Goal: Information Seeking & Learning: Compare options

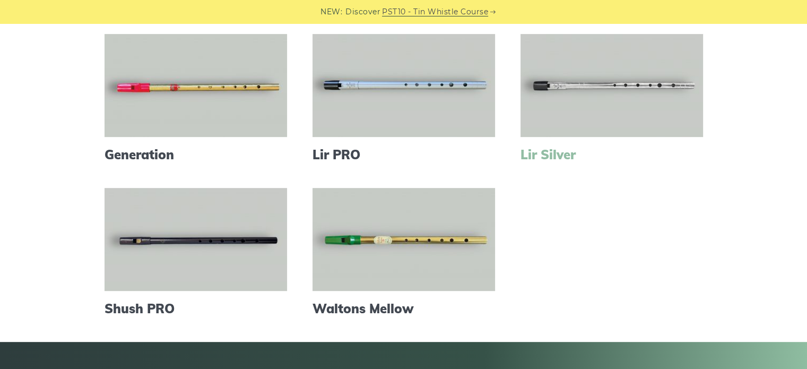
scroll to position [424, 0]
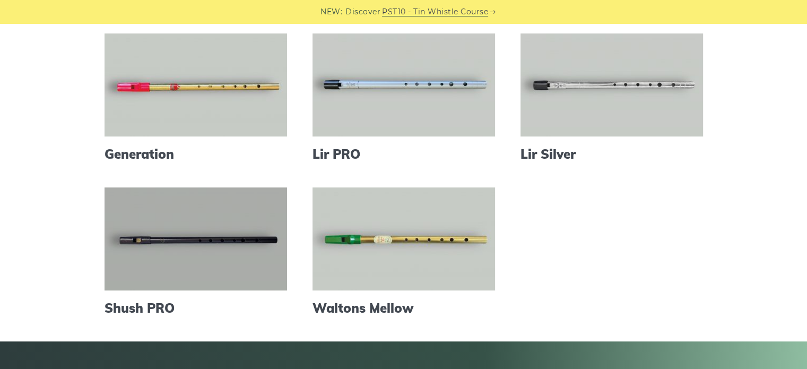
click at [231, 266] on link at bounding box center [195, 238] width 182 height 103
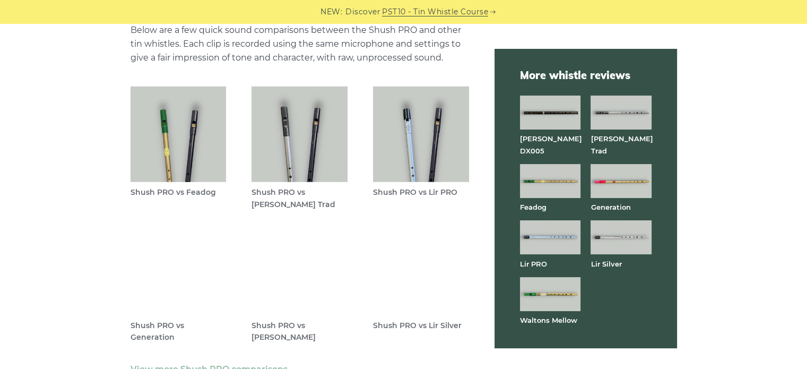
scroll to position [3051, 0]
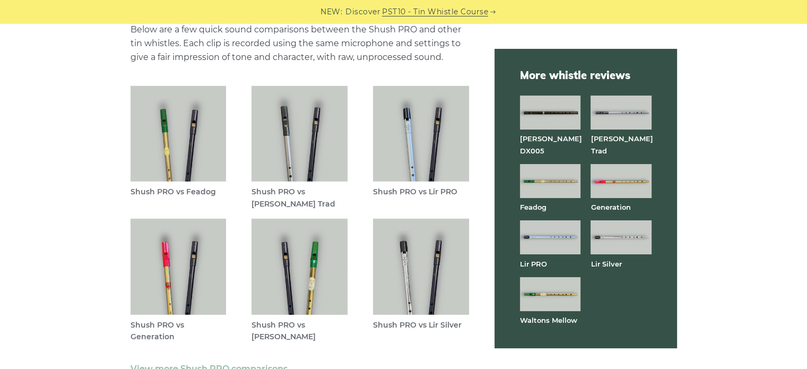
click at [186, 135] on img at bounding box center [178, 134] width 96 height 96
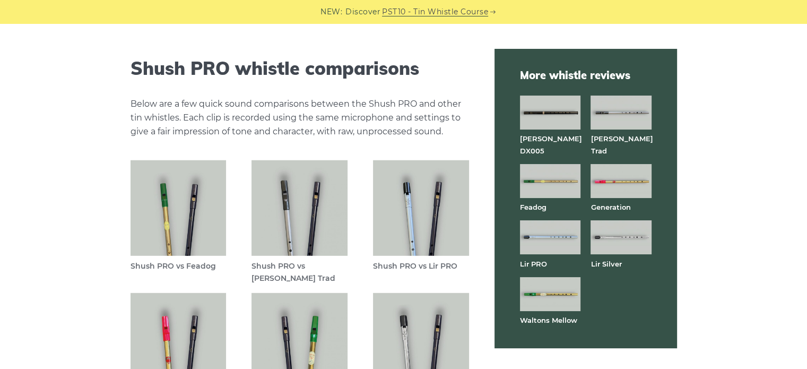
scroll to position [2966, 0]
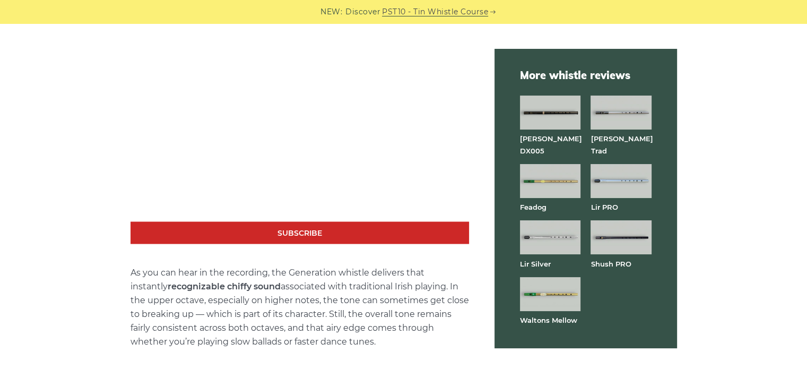
scroll to position [1873, 0]
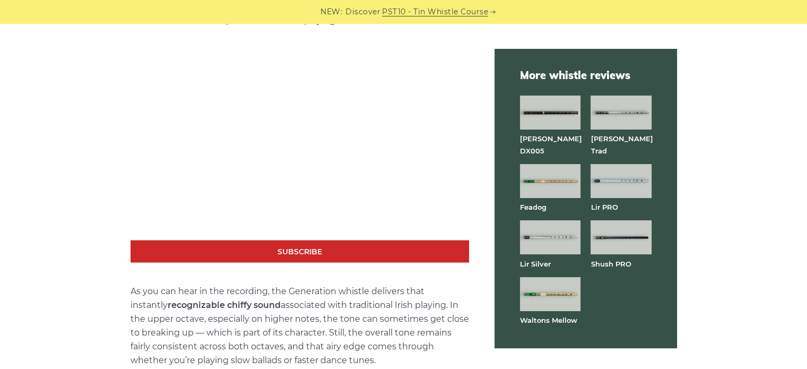
click at [551, 183] on img at bounding box center [550, 181] width 60 height 34
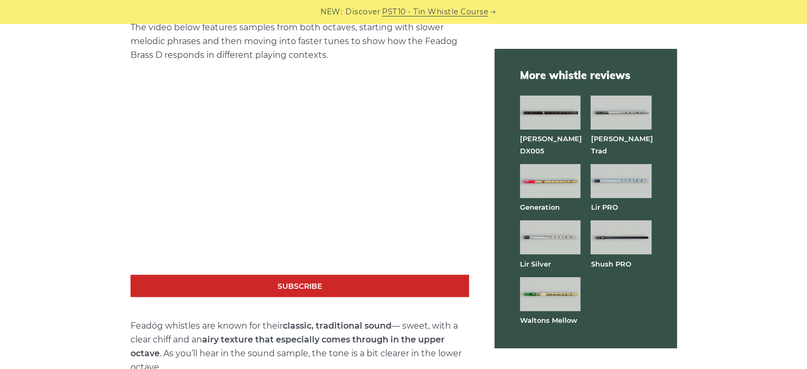
scroll to position [1852, 0]
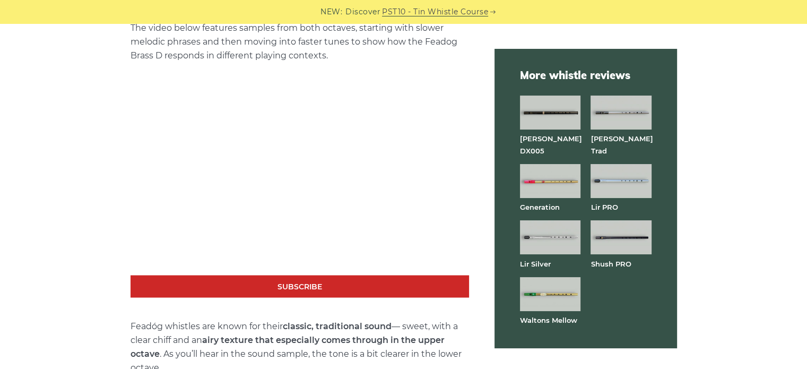
click at [566, 233] on img at bounding box center [550, 237] width 60 height 34
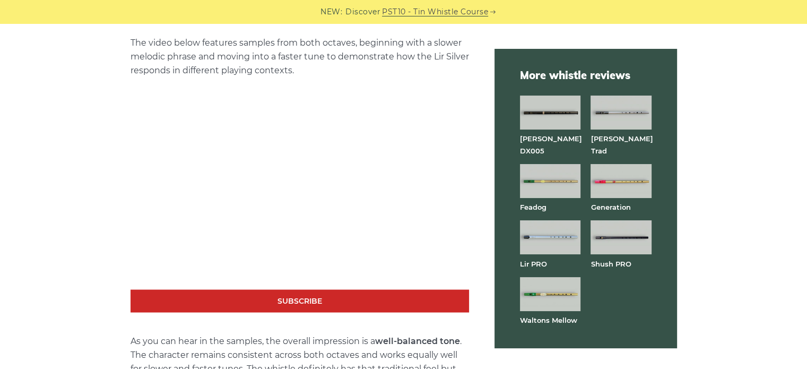
scroll to position [1858, 0]
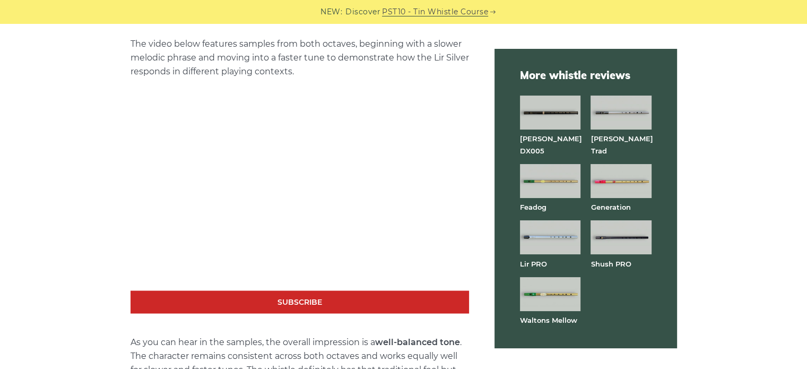
click at [568, 231] on img at bounding box center [550, 237] width 60 height 34
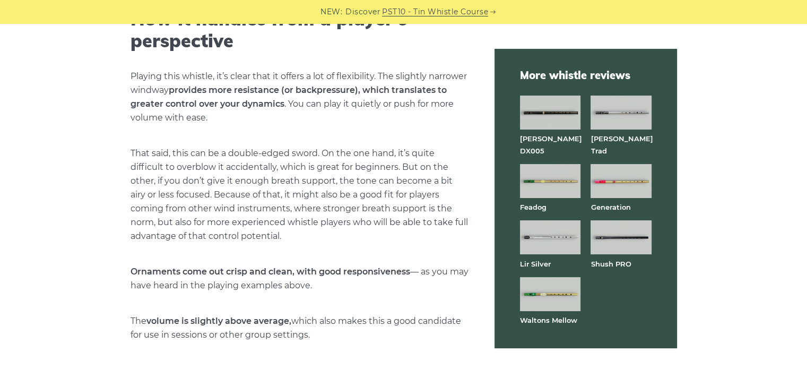
scroll to position [2523, 0]
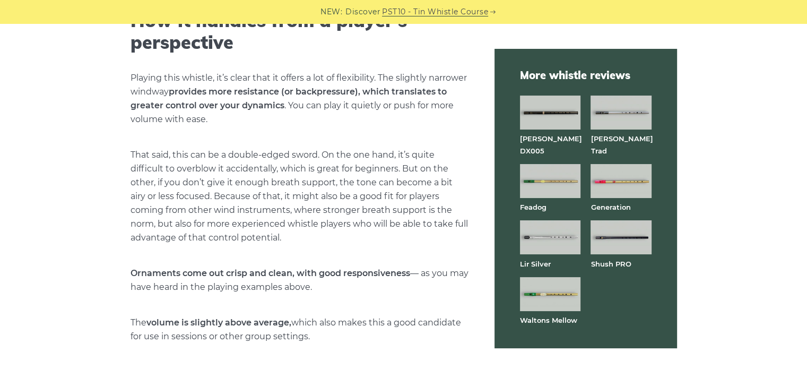
click at [564, 294] on img at bounding box center [550, 294] width 60 height 34
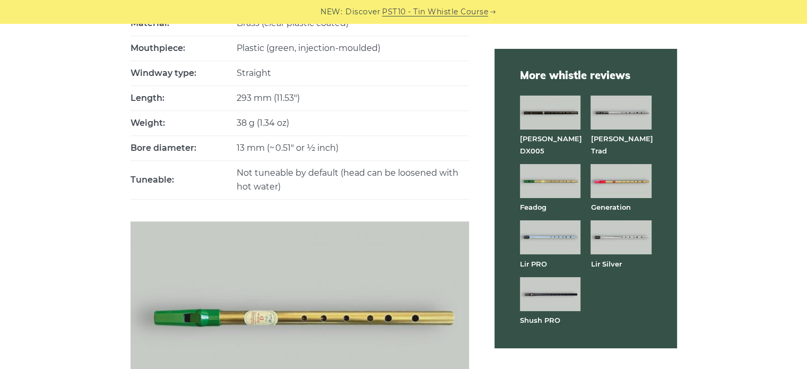
scroll to position [630, 0]
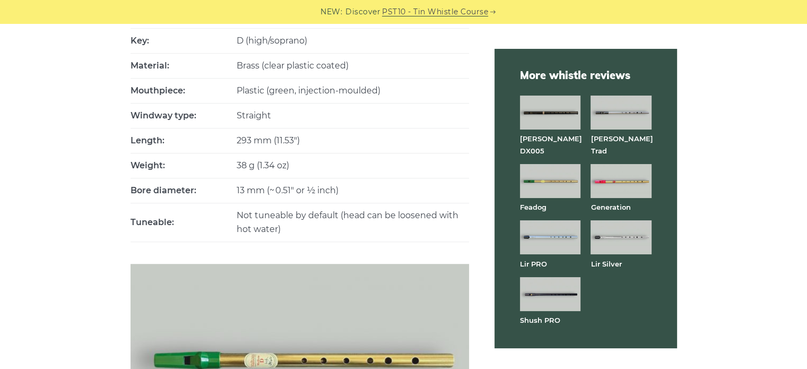
click at [528, 108] on img at bounding box center [550, 112] width 60 height 34
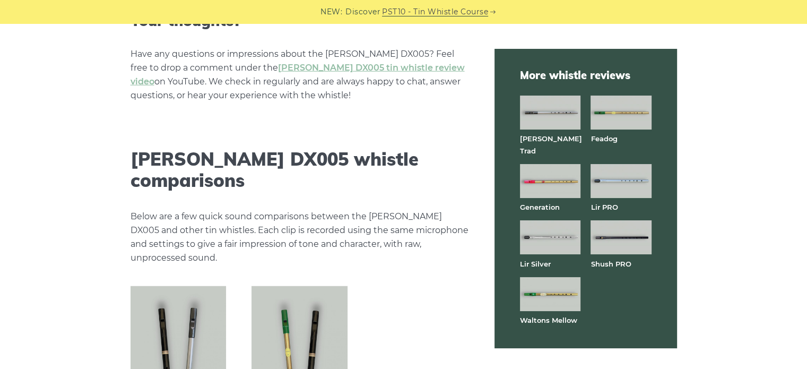
scroll to position [2865, 0]
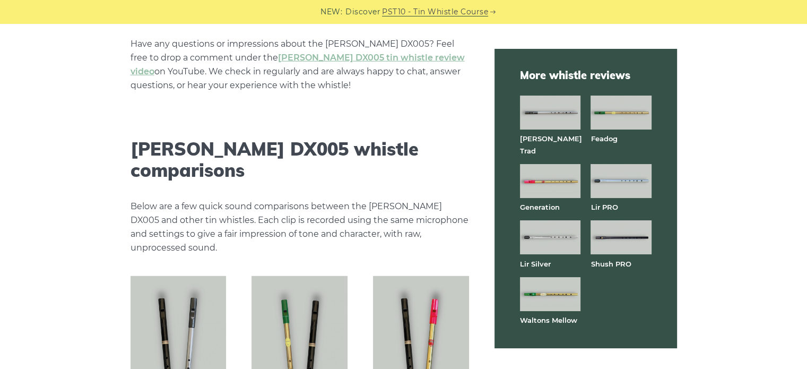
click at [564, 117] on img at bounding box center [550, 112] width 60 height 34
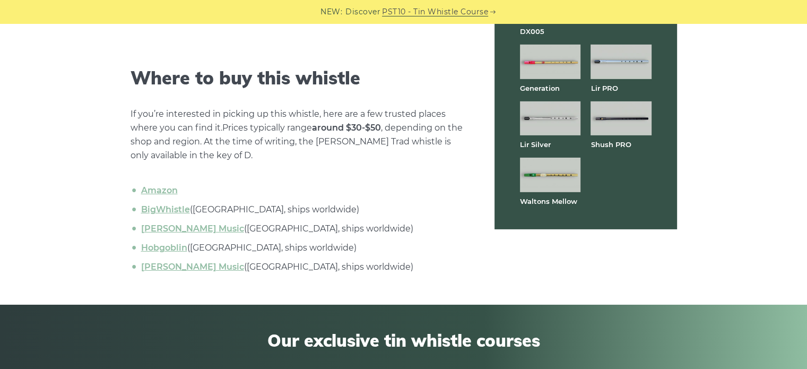
scroll to position [3411, 0]
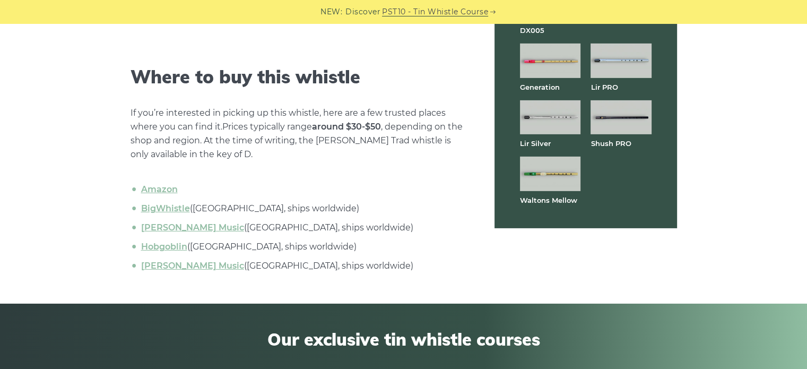
click at [611, 116] on img at bounding box center [620, 117] width 60 height 34
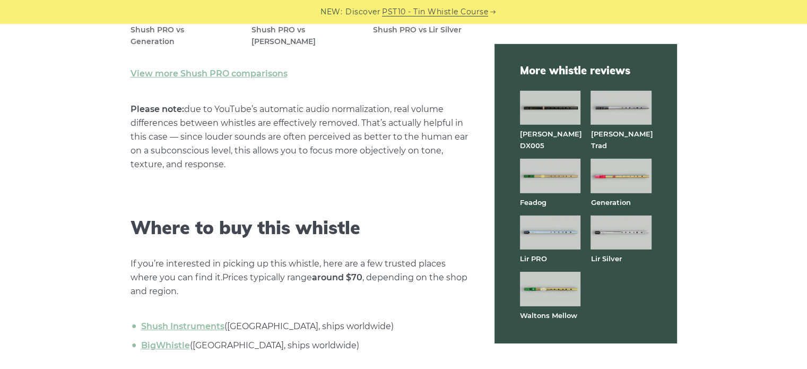
scroll to position [3433, 0]
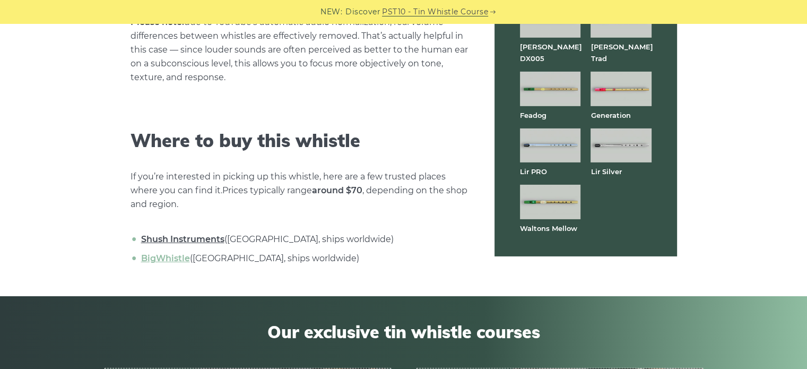
click at [203, 234] on link "Shush Instruments" at bounding box center [182, 239] width 83 height 10
